Goal: Transaction & Acquisition: Purchase product/service

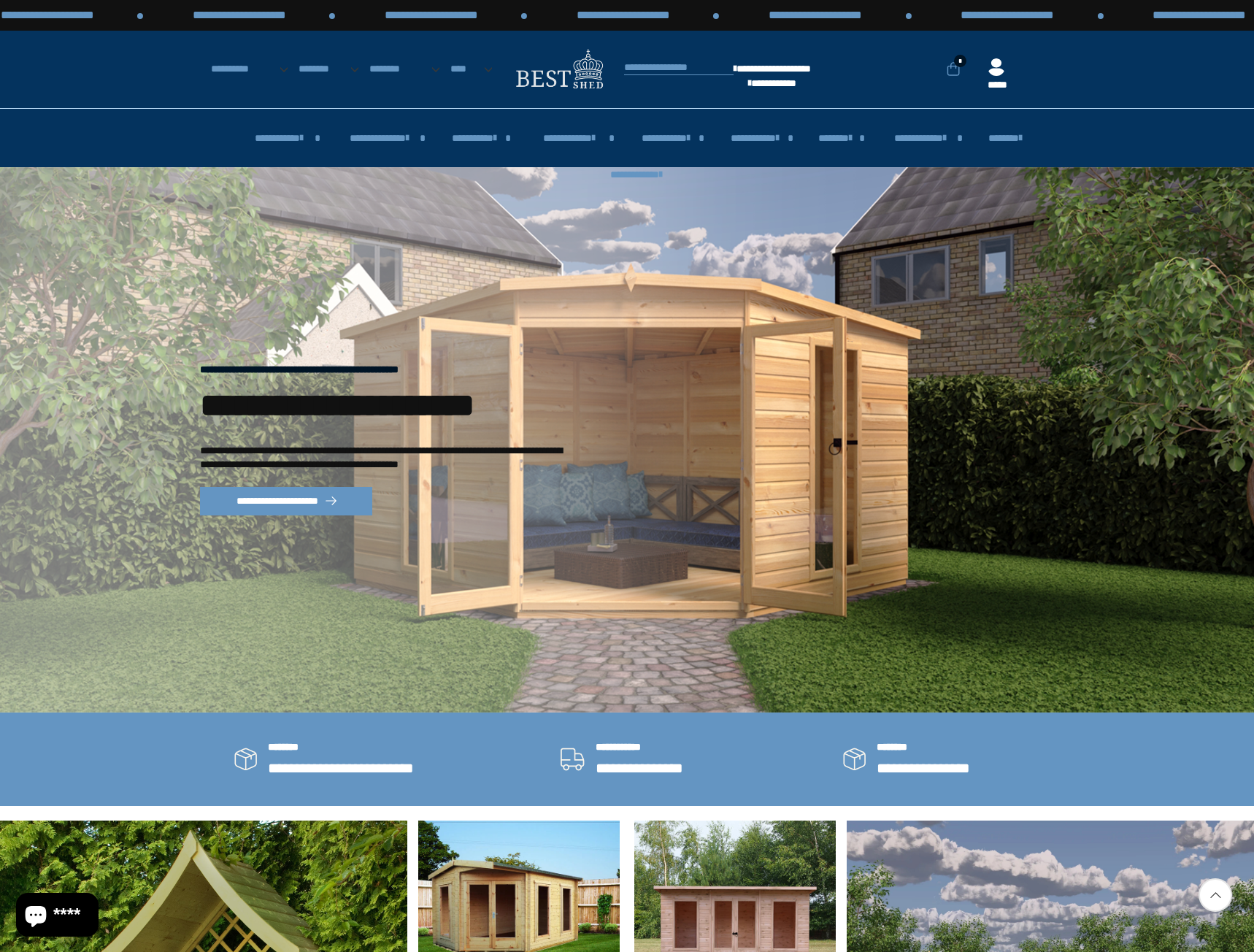
click at [658, 88] on ul "**********" at bounding box center [839, 70] width 429 height 46
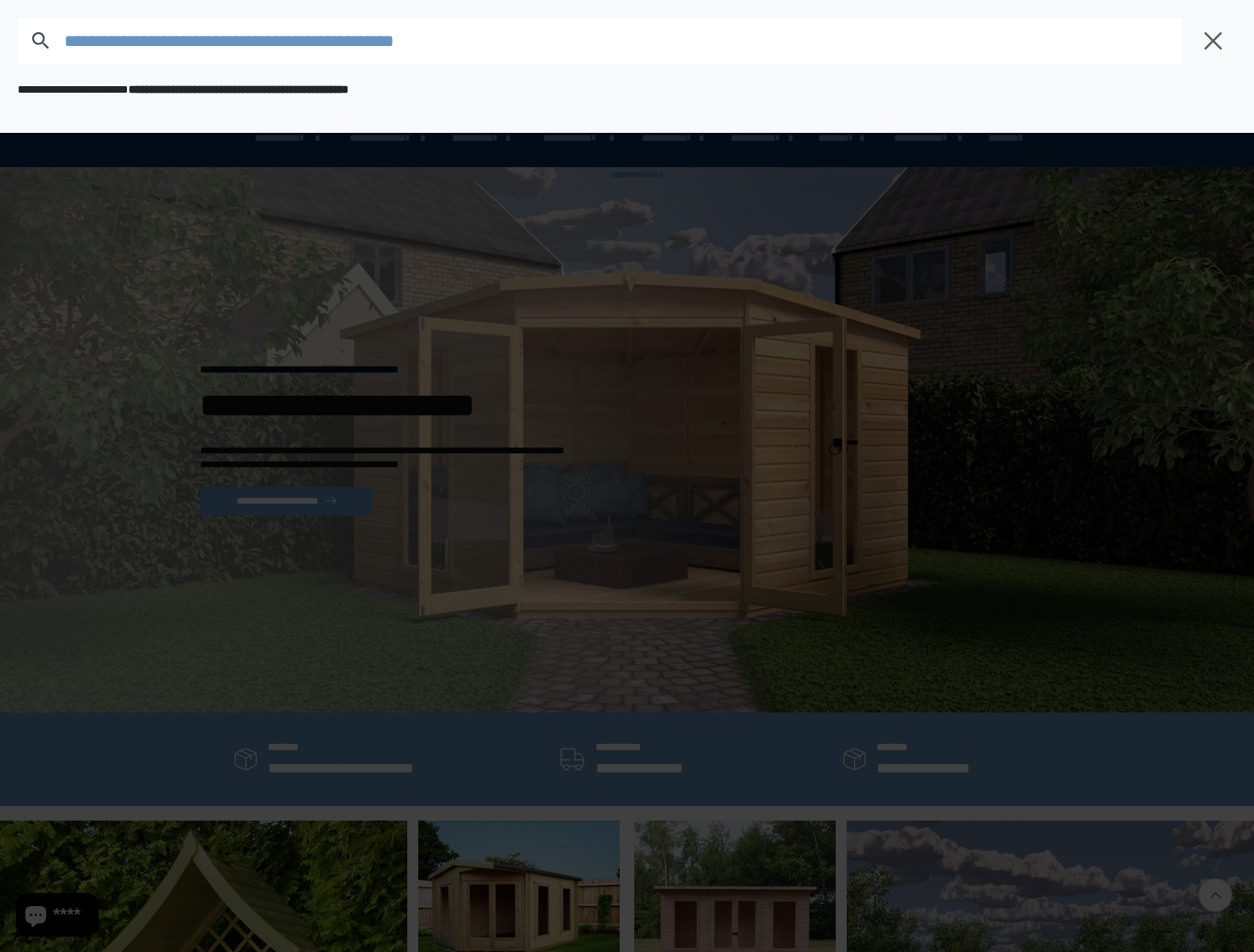
type input "**********"
